Goal: Use online tool/utility: Use online tool/utility

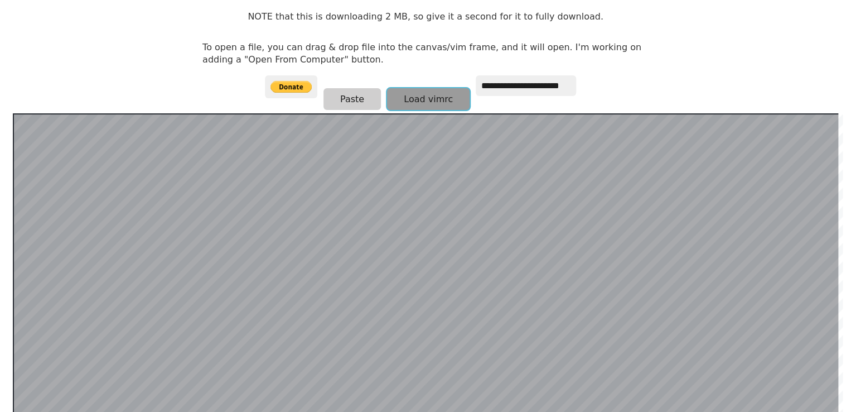
click at [423, 102] on button "Load vimrc" at bounding box center [428, 99] width 83 height 22
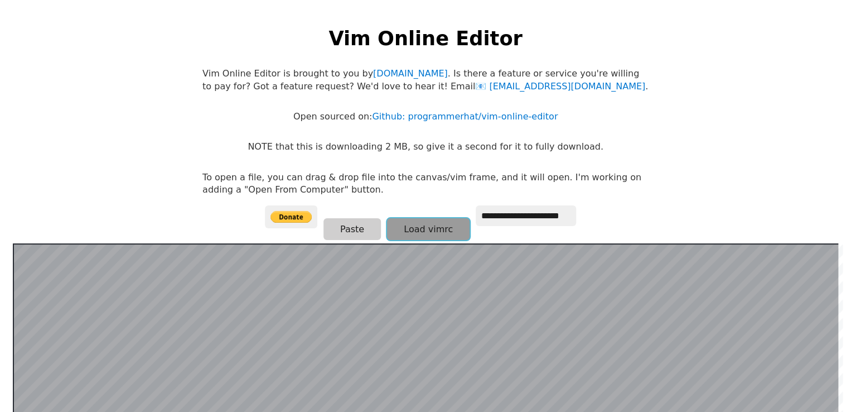
click at [427, 228] on button "Load vimrc" at bounding box center [428, 229] width 83 height 22
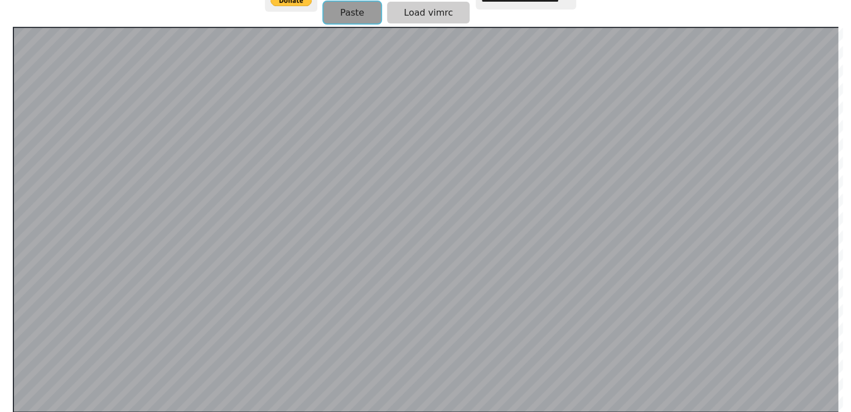
click at [340, 10] on button "Paste" at bounding box center [352, 13] width 57 height 22
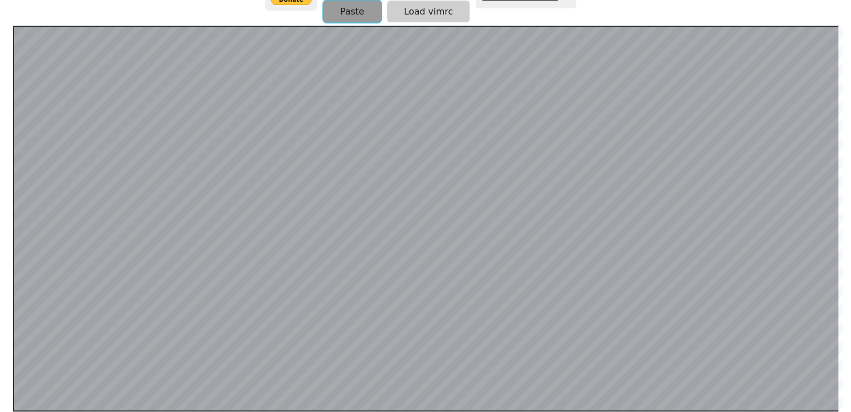
click at [345, 15] on button "Paste" at bounding box center [352, 12] width 57 height 22
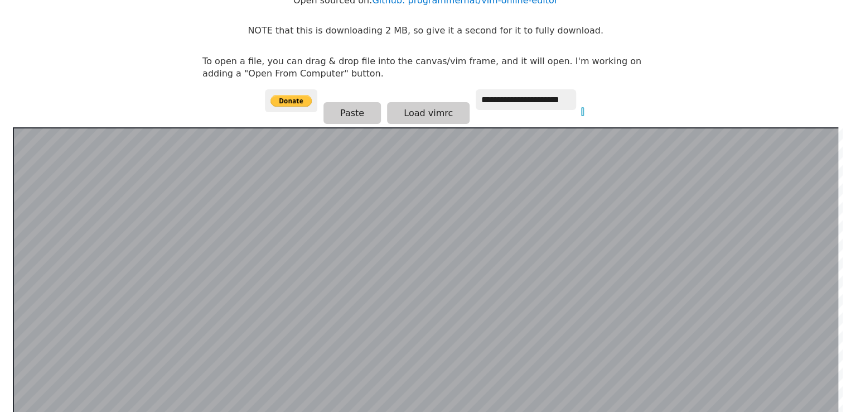
scroll to position [130, 0]
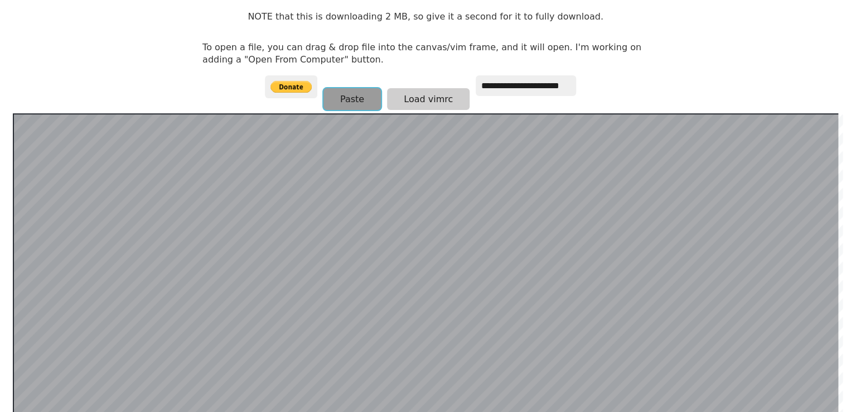
click at [332, 103] on button "Paste" at bounding box center [352, 99] width 57 height 22
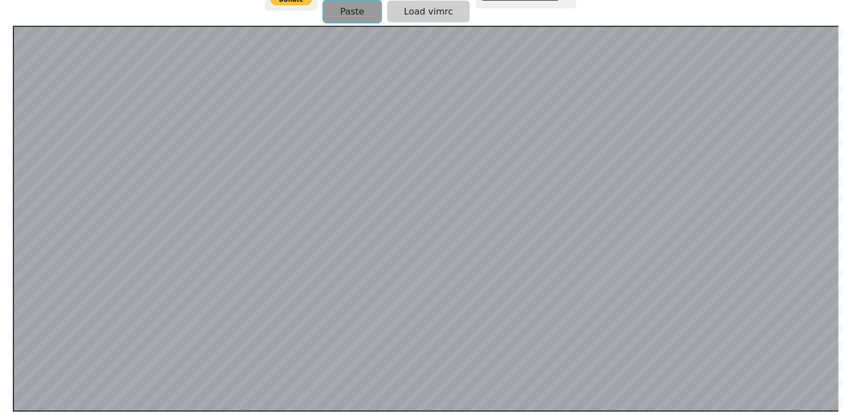
click at [346, 12] on button "Paste" at bounding box center [352, 12] width 57 height 22
click at [353, 17] on button "Paste" at bounding box center [352, 12] width 57 height 22
click at [350, 20] on button "Paste" at bounding box center [352, 12] width 57 height 22
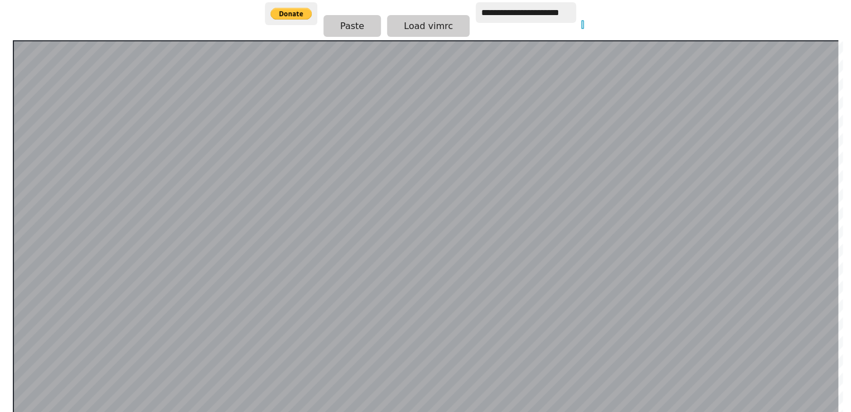
scroll to position [218, 0]
